Goal: Navigation & Orientation: Find specific page/section

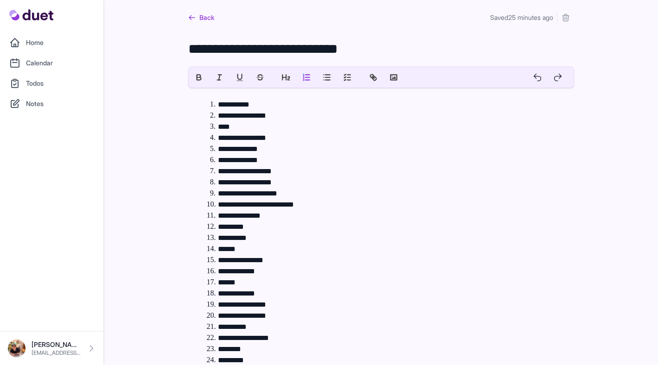
scroll to position [14, 0]
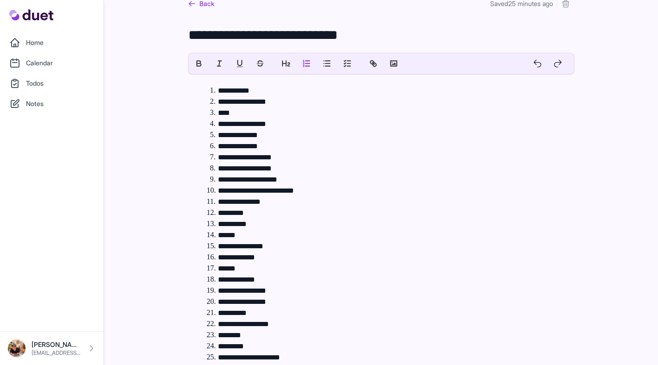
click at [48, 42] on link "Home" at bounding box center [52, 42] width 92 height 19
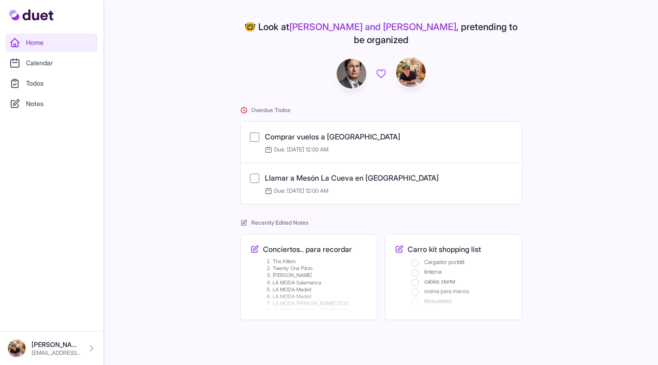
click at [66, 67] on link "Calendar" at bounding box center [52, 63] width 92 height 19
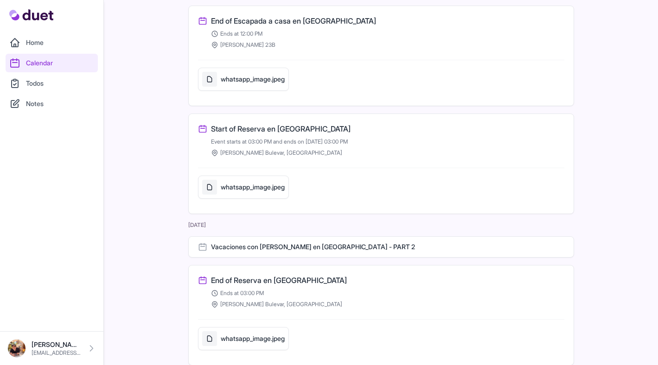
scroll to position [1112, 0]
click at [61, 104] on link "Notes" at bounding box center [52, 104] width 92 height 19
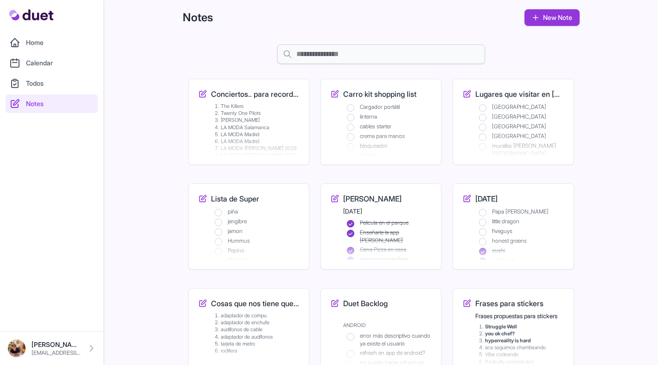
click at [273, 220] on li "jengibre" at bounding box center [257, 222] width 85 height 8
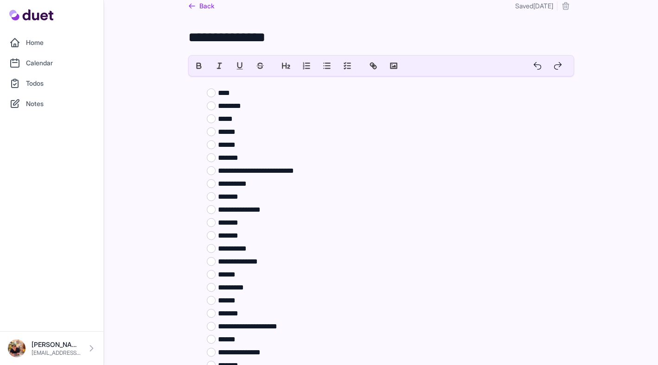
scroll to position [13, 0]
